Goal: Check status: Check status

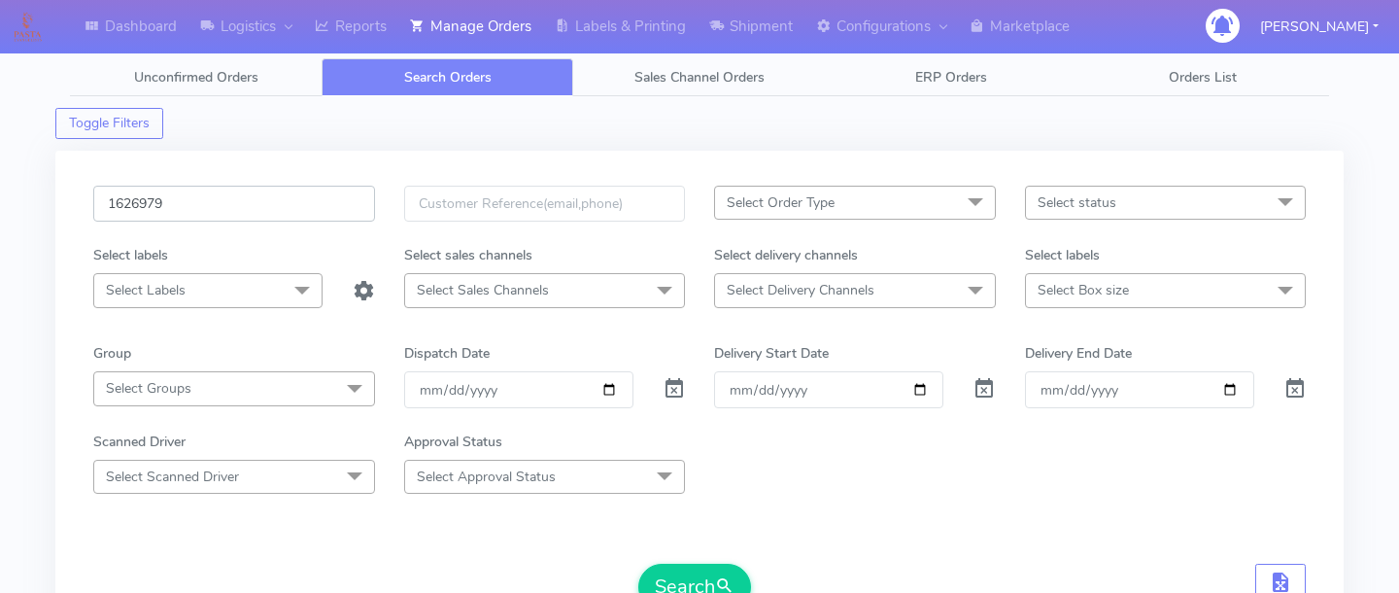
click at [248, 209] on input "1626979" at bounding box center [234, 204] width 282 height 36
paste input "1626107"
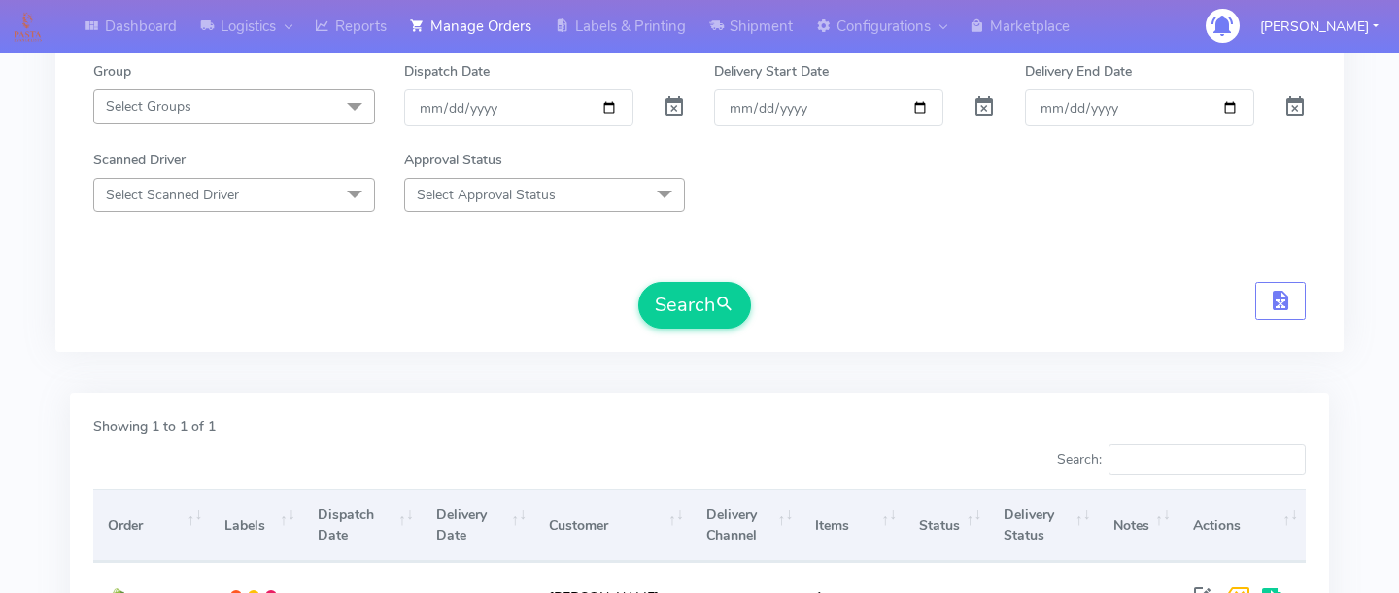
scroll to position [327, 0]
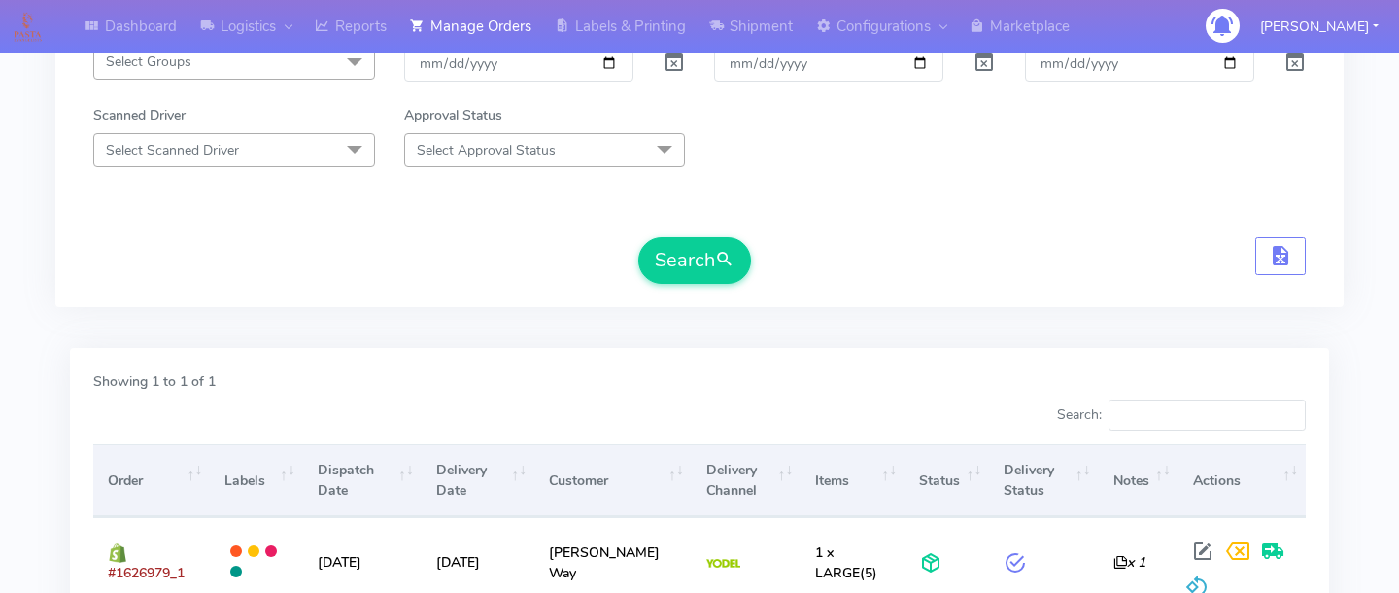
type input "1626107"
click at [692, 230] on form "1626107 Select Order Type Select All MEALS ATAVI One Off Pasta Club Gift Kit Ev…" at bounding box center [699, 71] width 1213 height 425
click at [692, 254] on button "Search" at bounding box center [694, 260] width 113 height 47
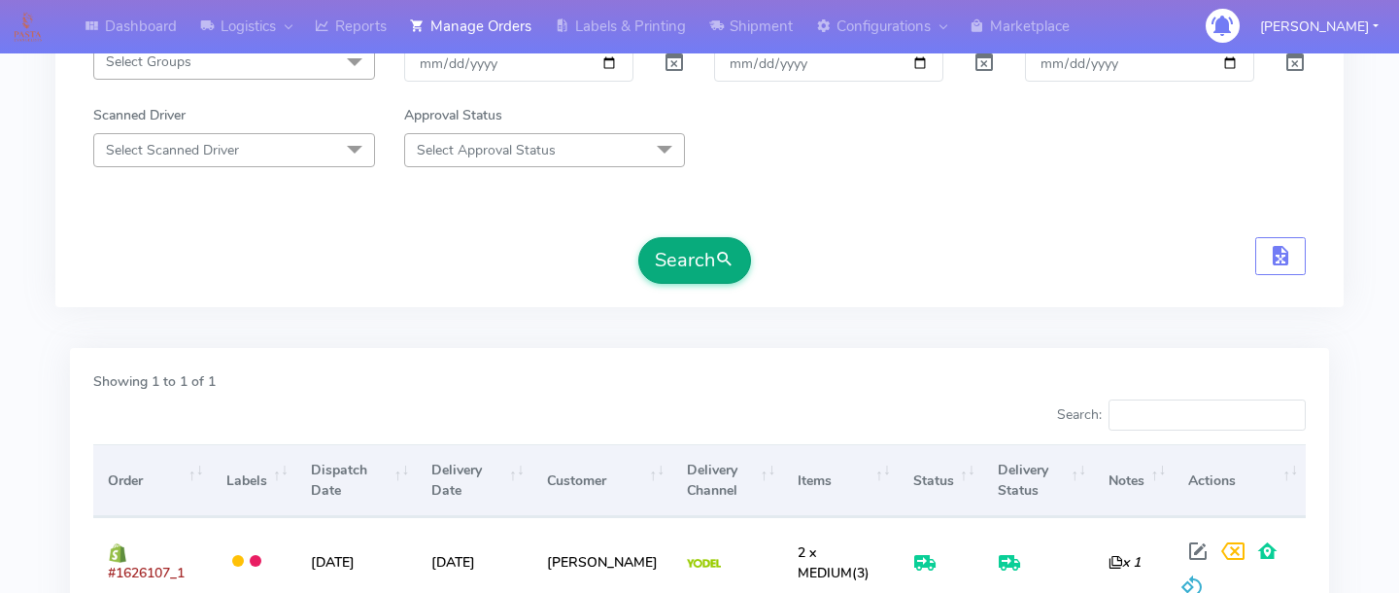
scroll to position [506, 0]
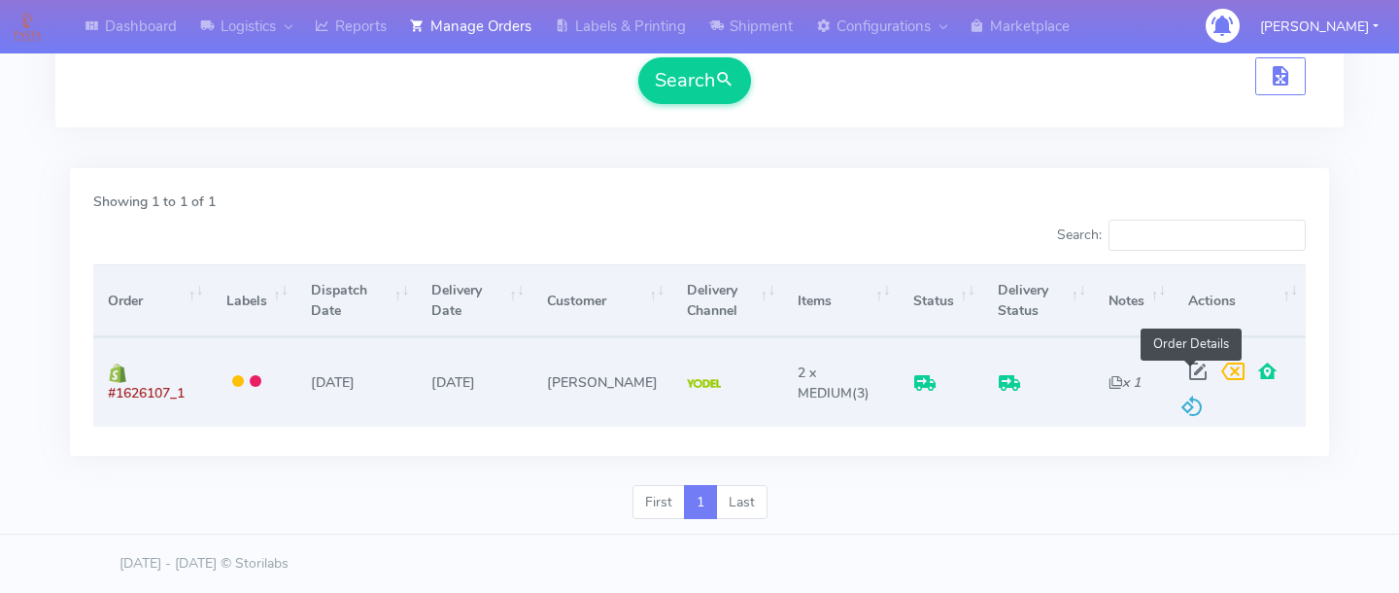
click at [1183, 371] on span at bounding box center [1198, 375] width 35 height 18
select select "5"
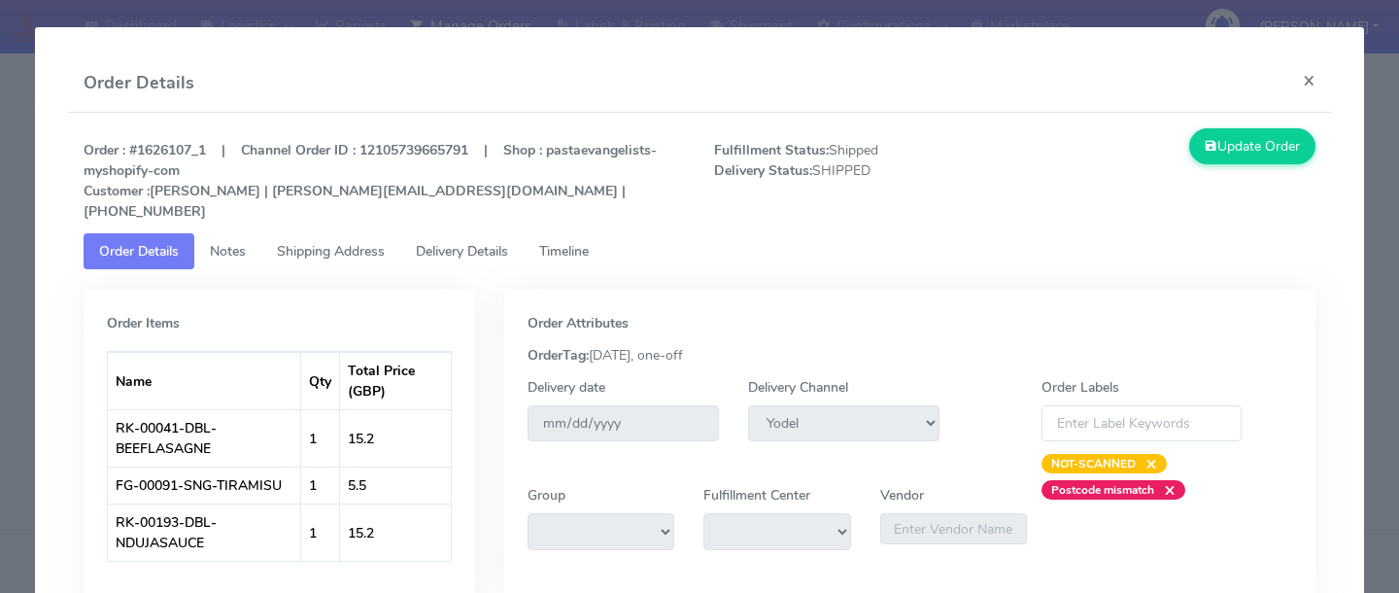
click at [491, 241] on link "Delivery Details" at bounding box center [461, 251] width 123 height 36
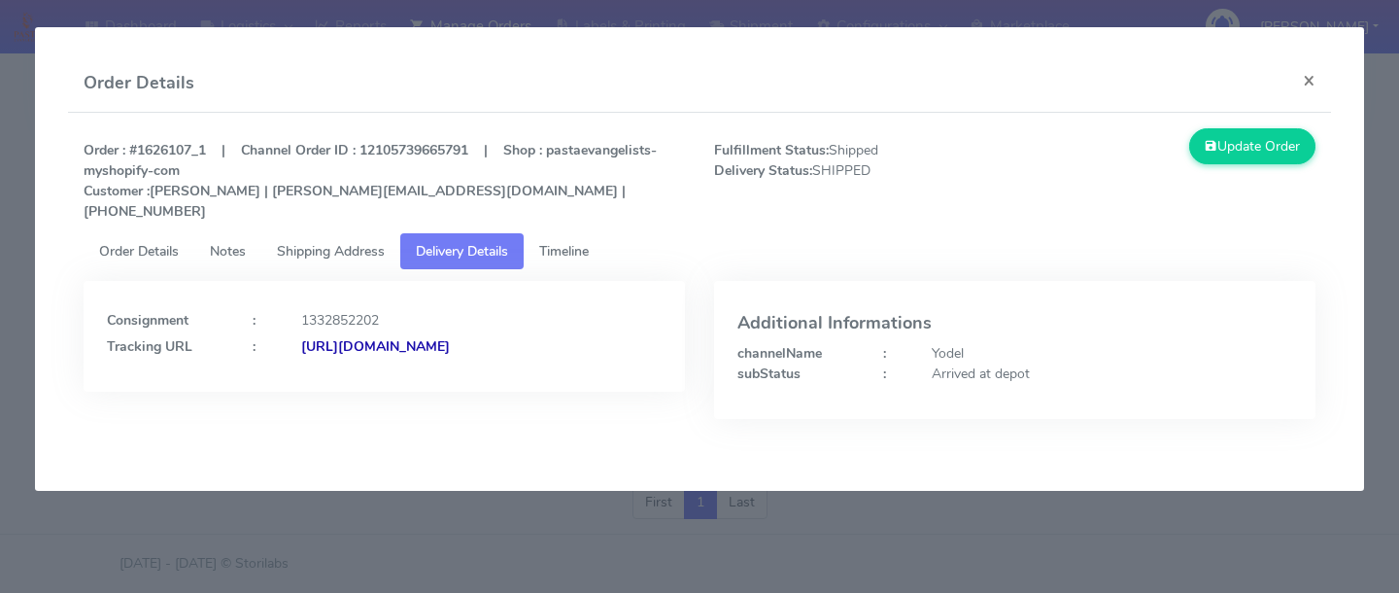
click at [598, 233] on link "Timeline" at bounding box center [564, 251] width 81 height 36
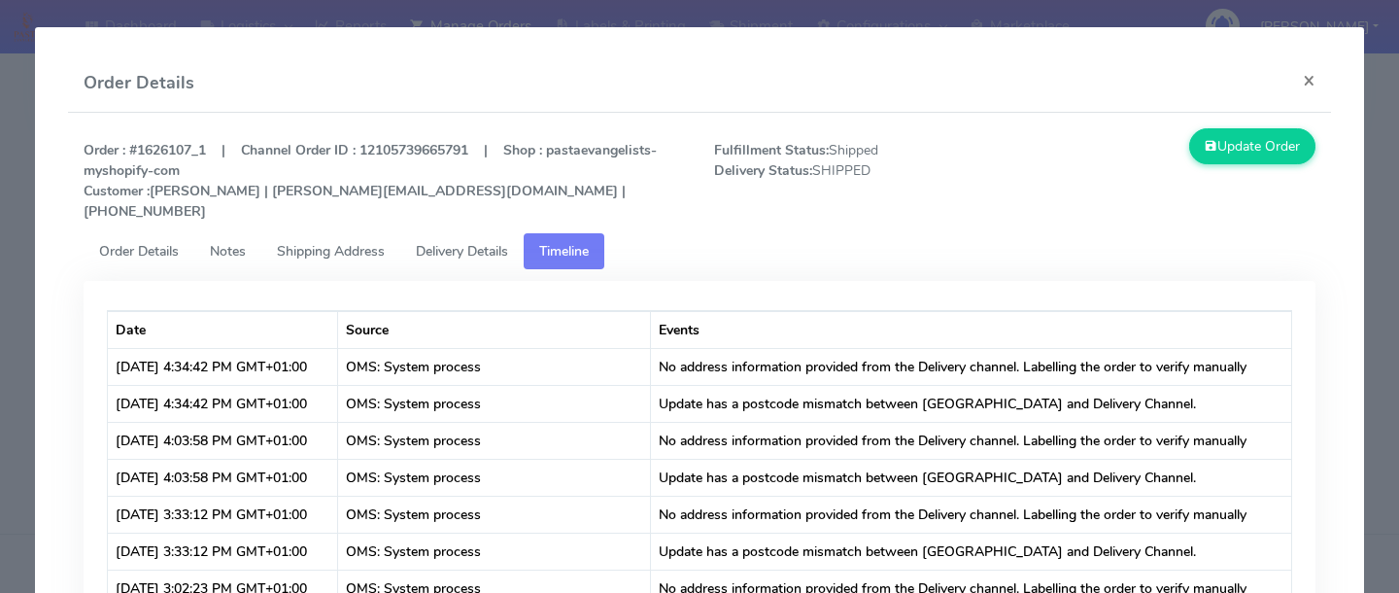
click at [21, 310] on modal-container "Order Details × Order : #1626107_1 | Channel Order ID : 12105739665791 | Shop :…" at bounding box center [699, 296] width 1399 height 593
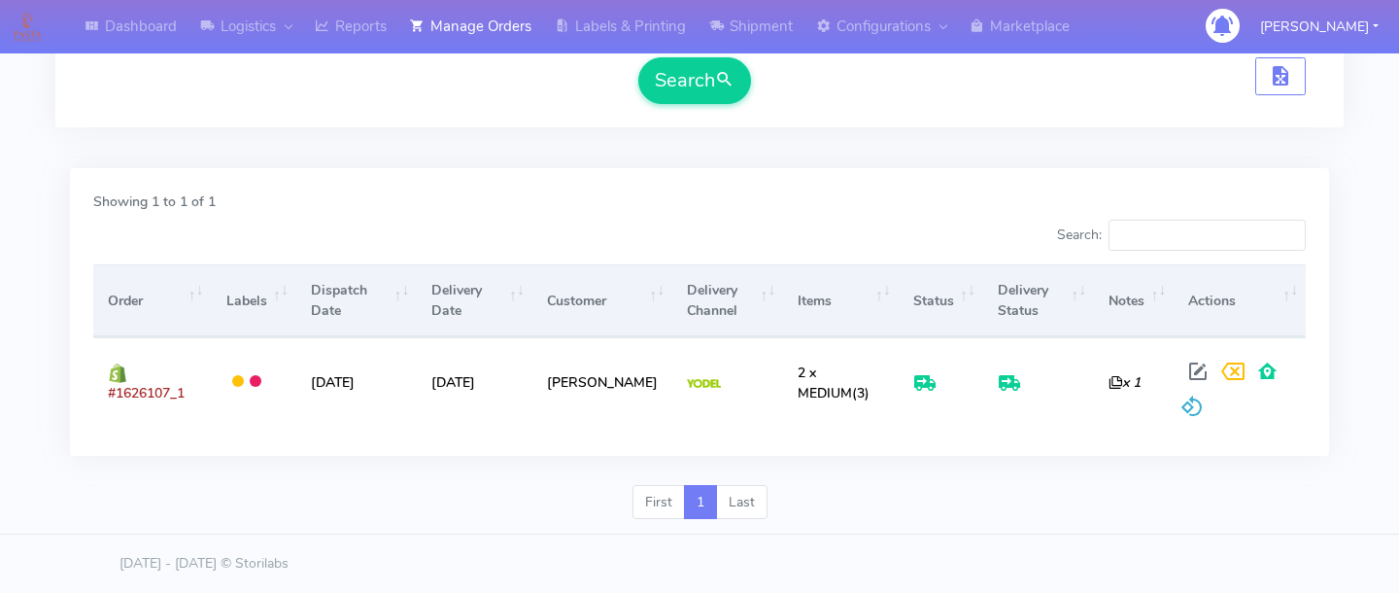
scroll to position [0, 0]
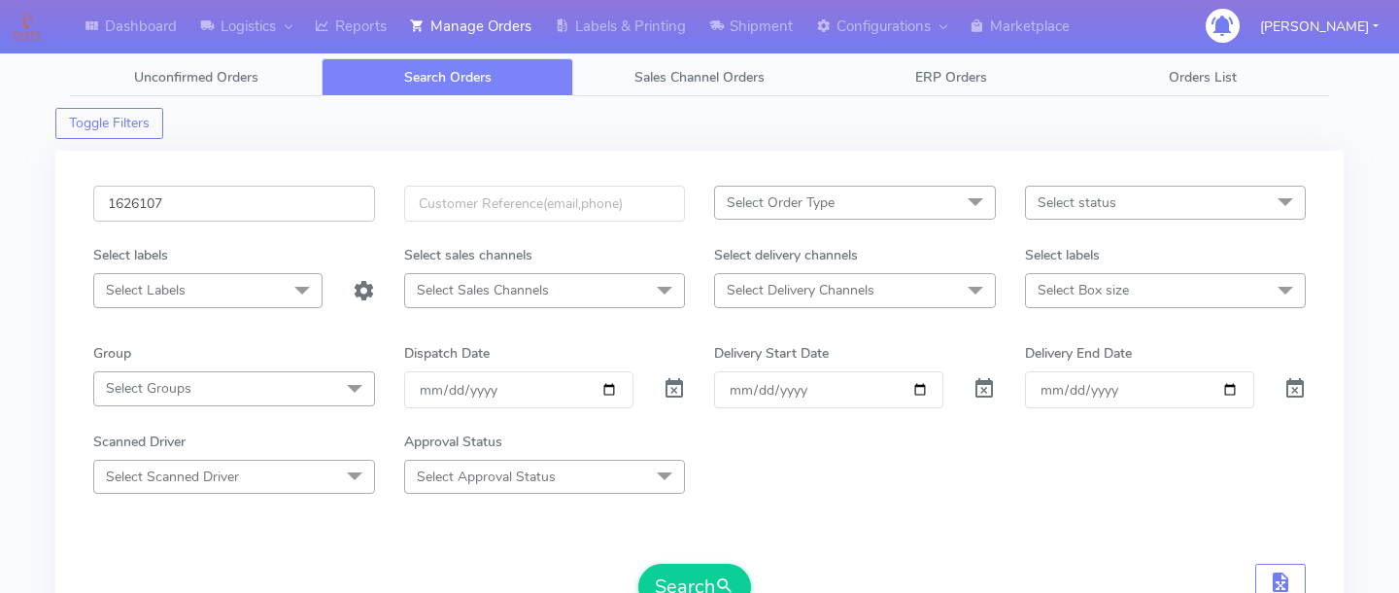
click at [268, 194] on input "1626107" at bounding box center [234, 204] width 282 height 36
paste input "1620991"
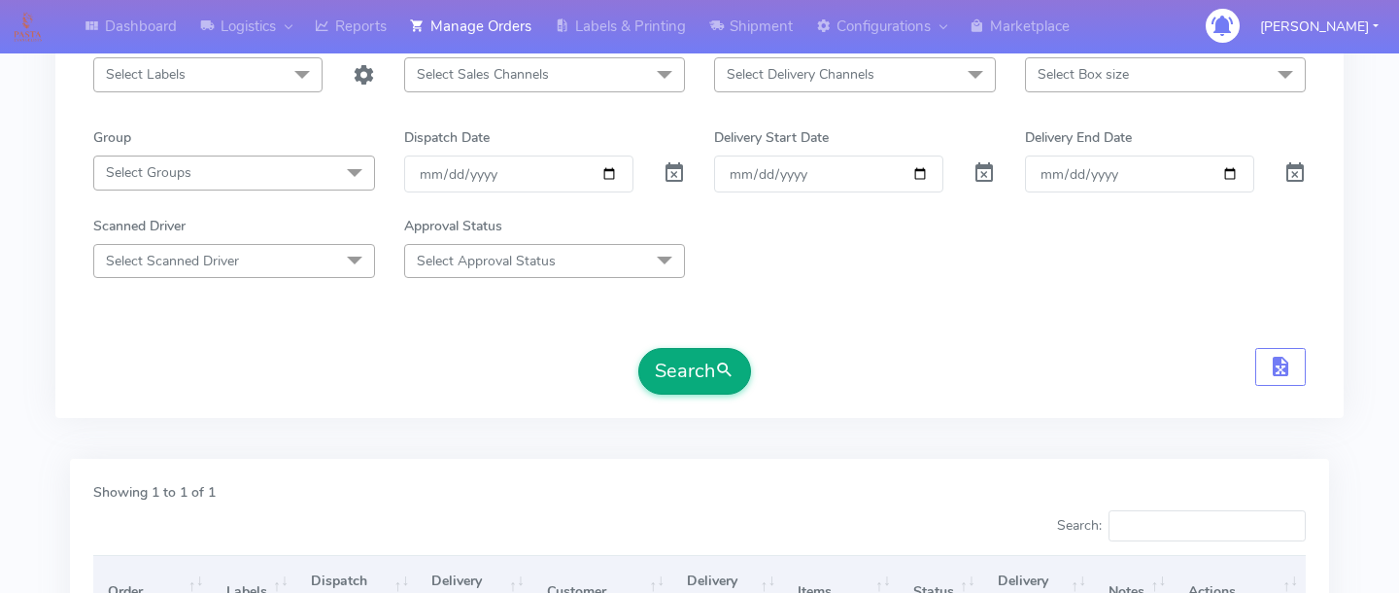
type input "1620991"
click at [672, 375] on button "Search" at bounding box center [694, 371] width 113 height 47
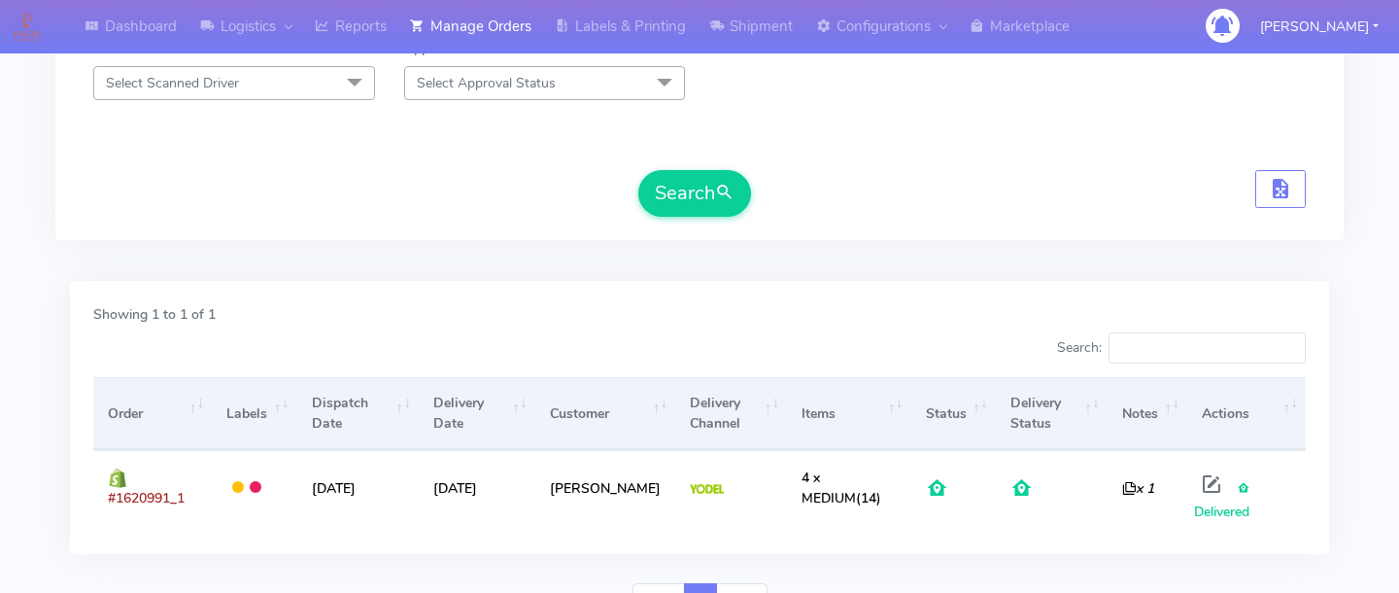
scroll to position [402, 0]
